Goal: Task Accomplishment & Management: Manage account settings

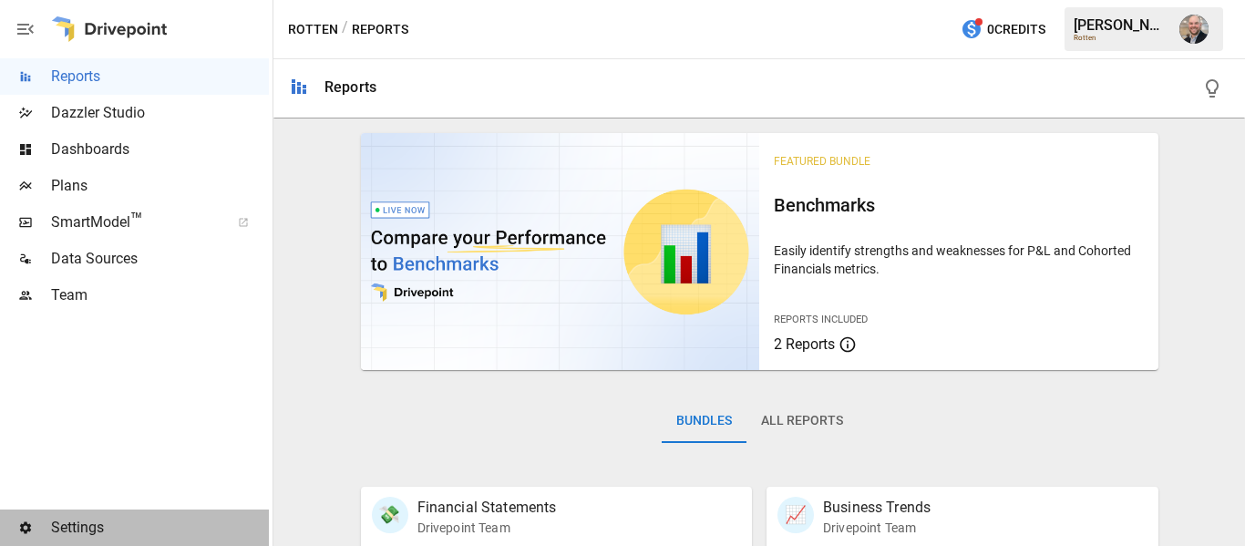
click at [78, 511] on div "Settings" at bounding box center [134, 527] width 269 height 36
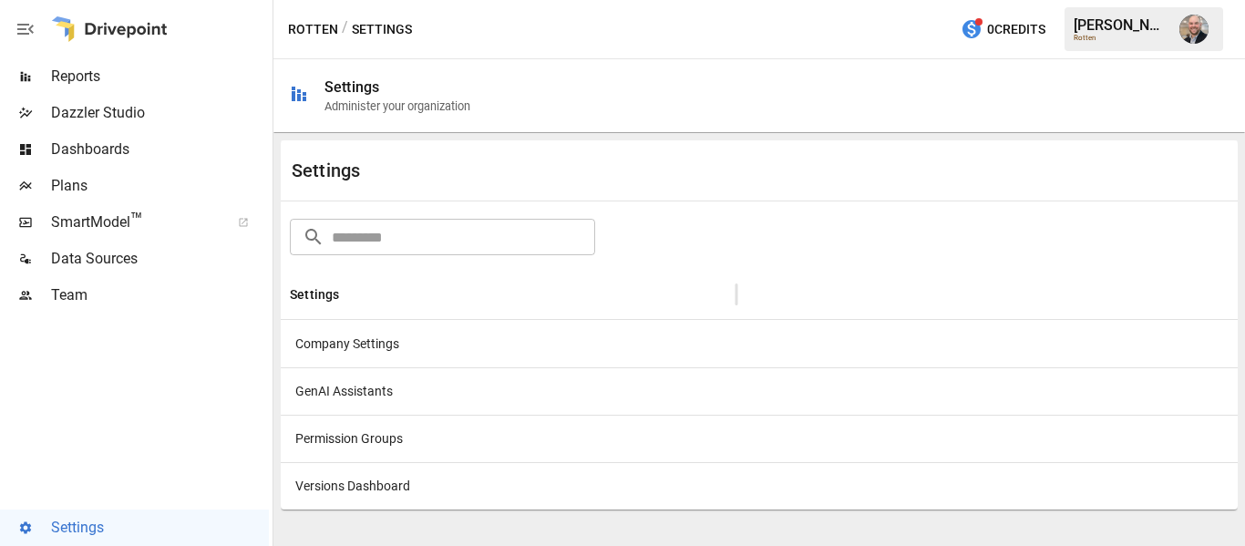
click at [382, 351] on div "Company Settings" at bounding box center [509, 343] width 456 height 47
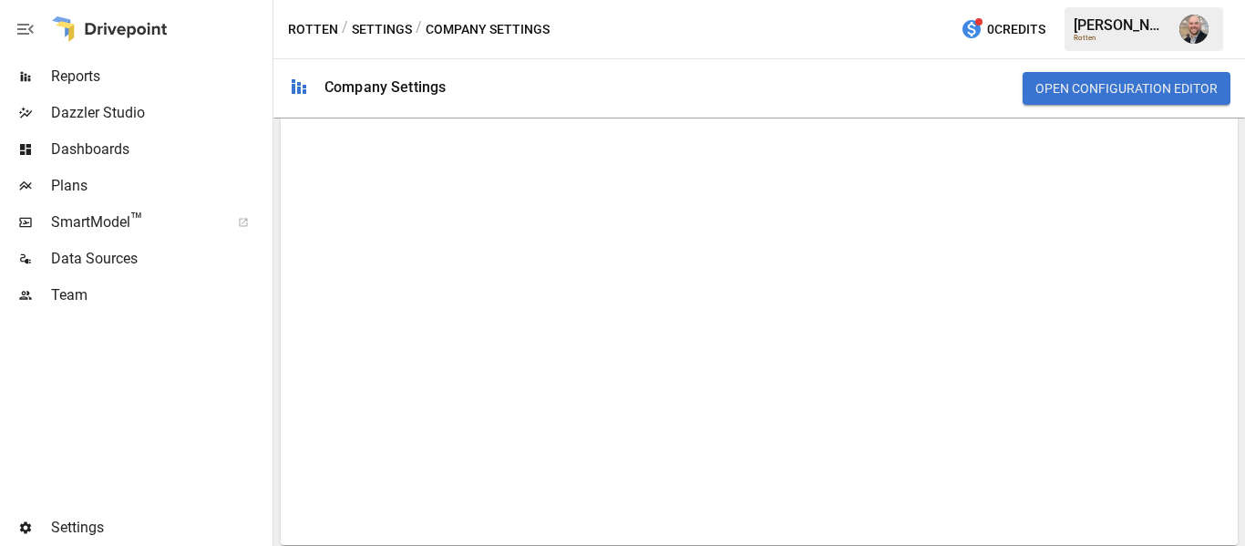
scroll to position [631, 0]
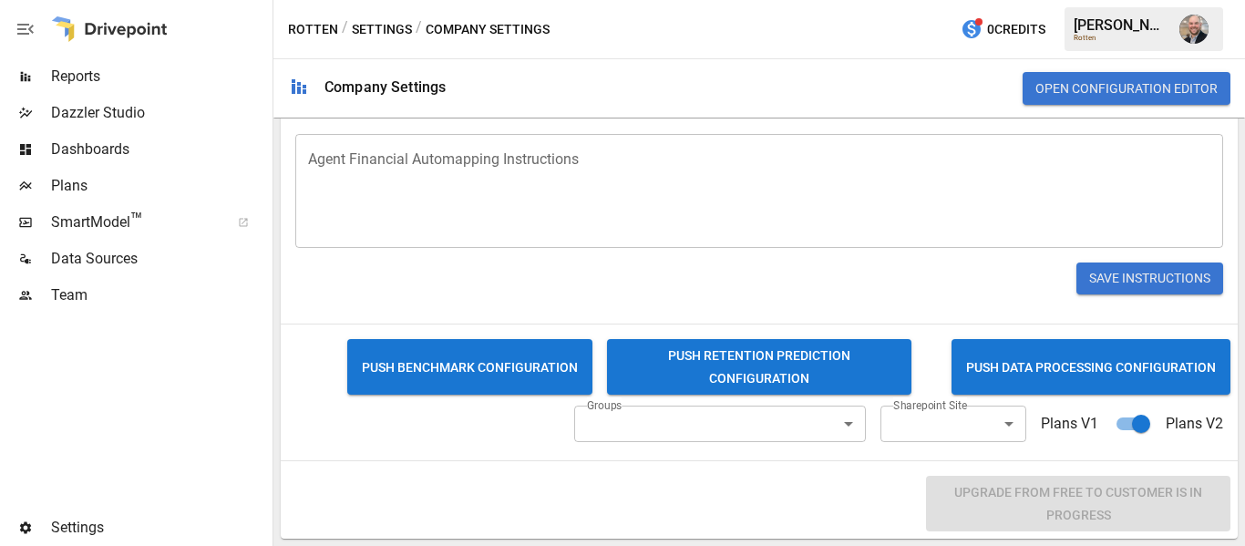
click at [1008, 126] on div "Agent Financial Automapping Instructions * Agent Financial Automapping Instruct…" at bounding box center [759, 183] width 957 height 128
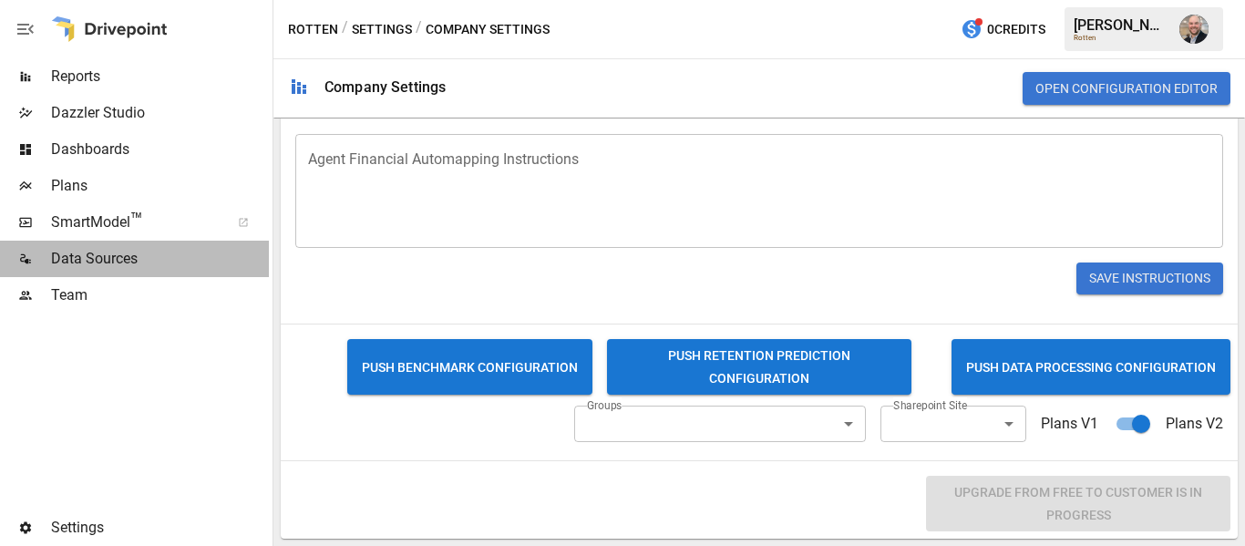
click at [89, 257] on span "Data Sources" at bounding box center [160, 259] width 218 height 22
